Goal: Task Accomplishment & Management: Use online tool/utility

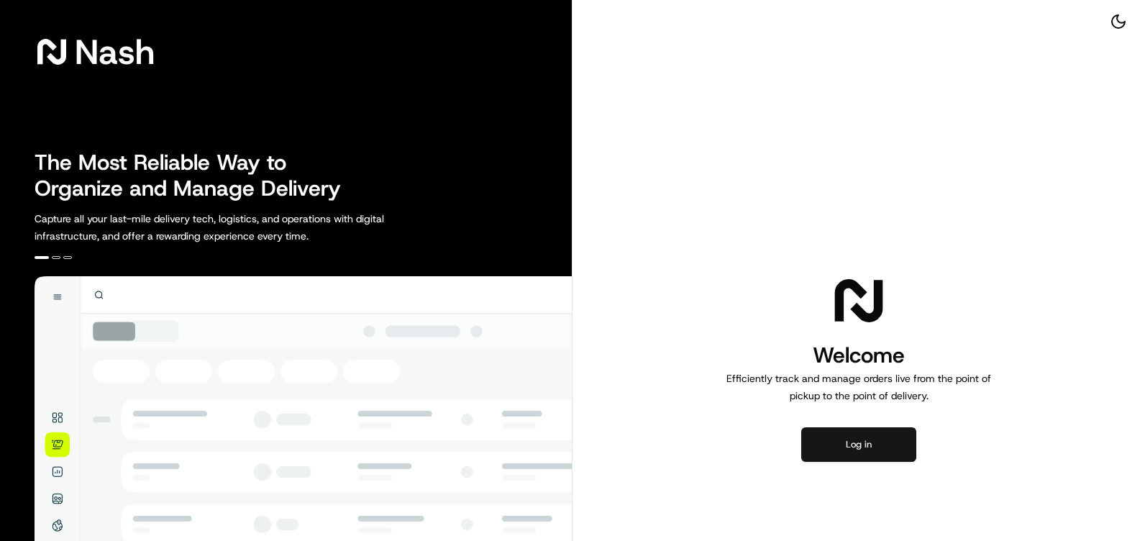
click at [871, 444] on button "Log in" at bounding box center [858, 444] width 115 height 35
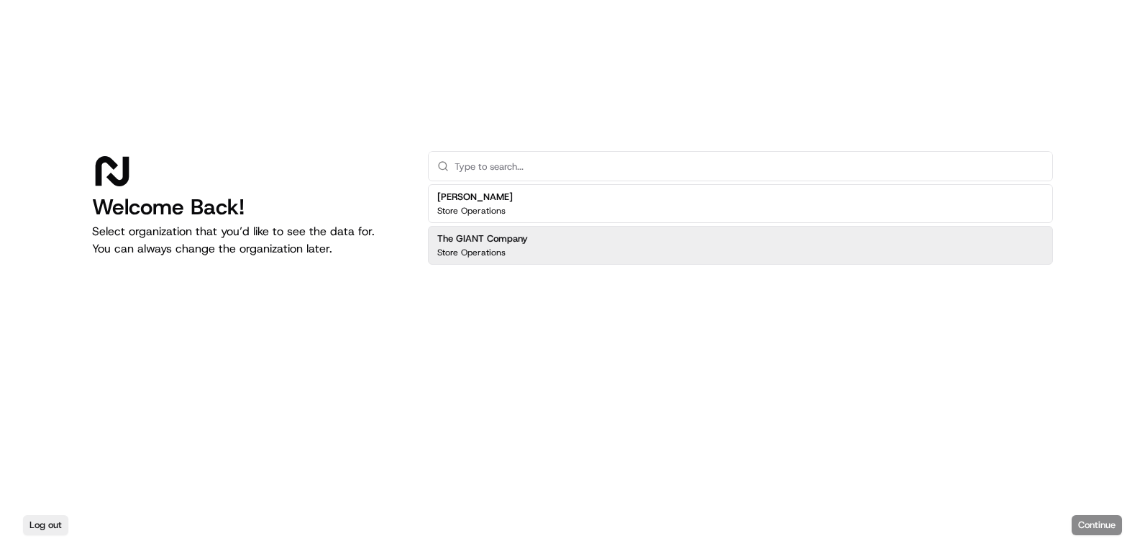
click at [587, 252] on div "The GIANT Company Store Operations" at bounding box center [740, 245] width 625 height 39
click at [1093, 534] on button "Continue" at bounding box center [1096, 525] width 50 height 20
